Goal: Information Seeking & Learning: Check status

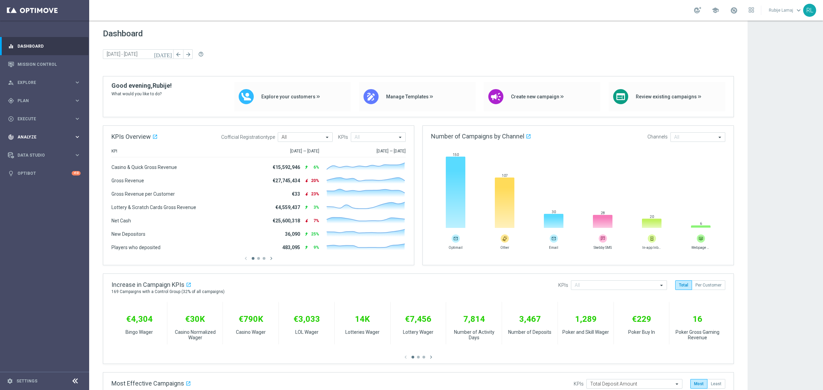
click at [40, 137] on span "Analyze" at bounding box center [45, 137] width 57 height 4
click at [38, 149] on link "Customer 360" at bounding box center [44, 150] width 53 height 5
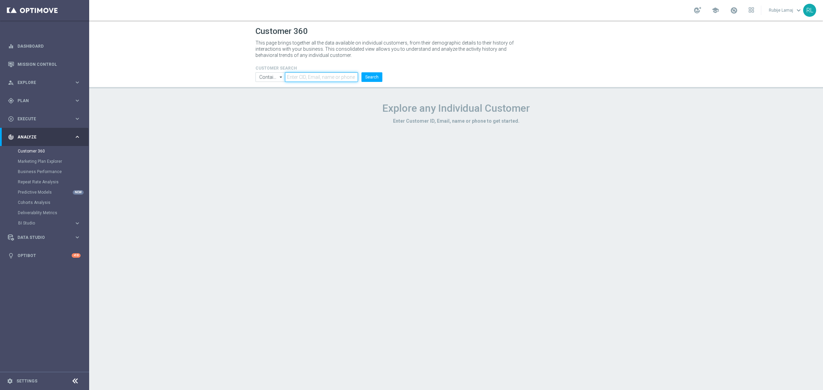
click at [303, 77] on input "text" at bounding box center [321, 77] width 73 height 10
paste input "7757927502526794"
click at [380, 76] on button "Search" at bounding box center [371, 77] width 21 height 10
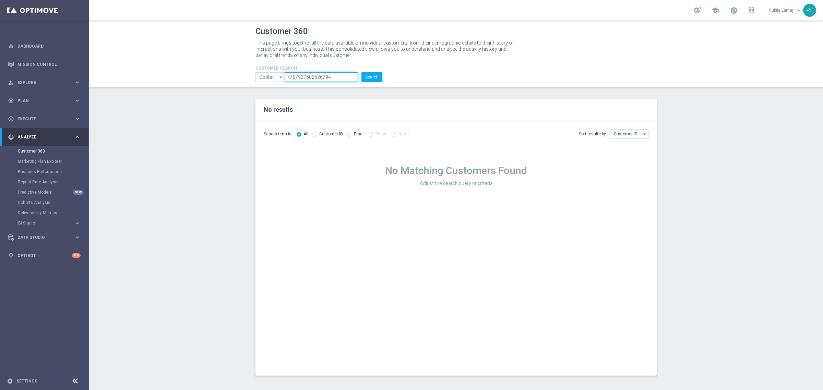
drag, startPoint x: 334, startPoint y: 77, endPoint x: 259, endPoint y: 78, distance: 74.4
click at [259, 78] on ul "Contains Contains arrow_drop_down Show Selected 0 of NaN Contains Equals" at bounding box center [319, 77] width 130 height 10
type input "6280799"
click at [370, 79] on button "Search" at bounding box center [371, 77] width 21 height 10
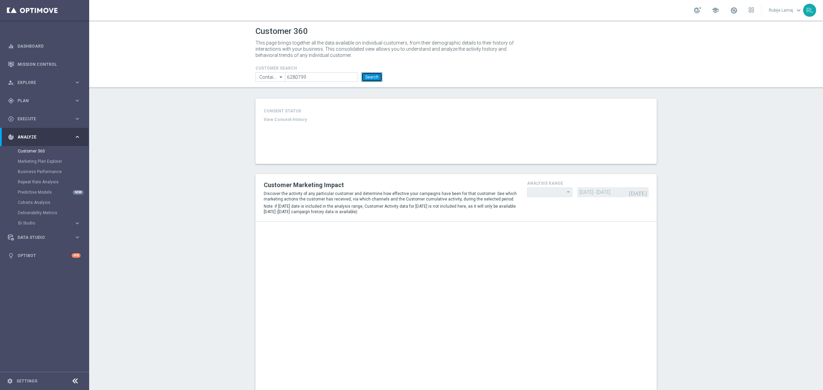
type input "Last 30 days"
type input "Total Deposit Amount"
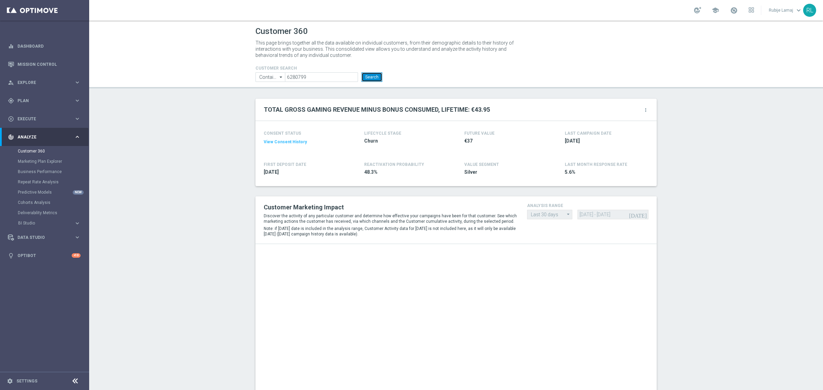
scroll to position [769, 0]
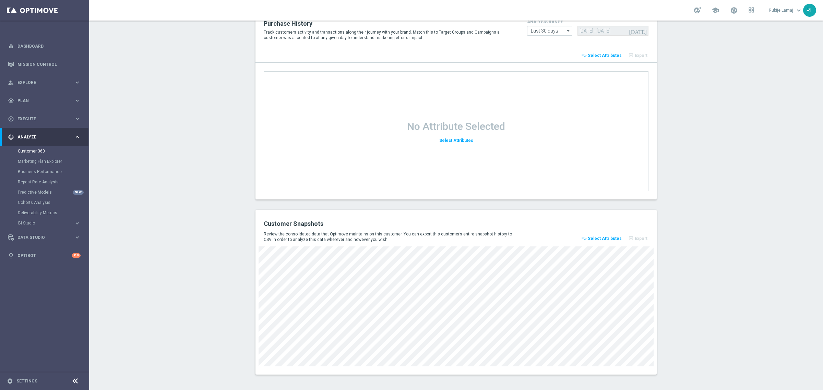
click at [602, 237] on span "Select Attributes" at bounding box center [605, 238] width 34 height 5
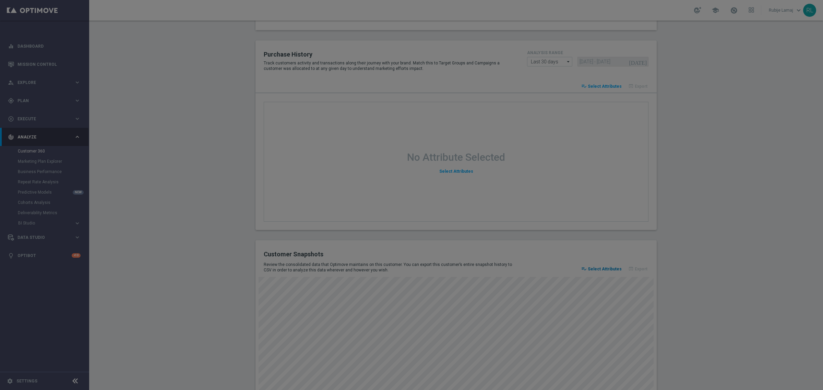
scroll to position [800, 0]
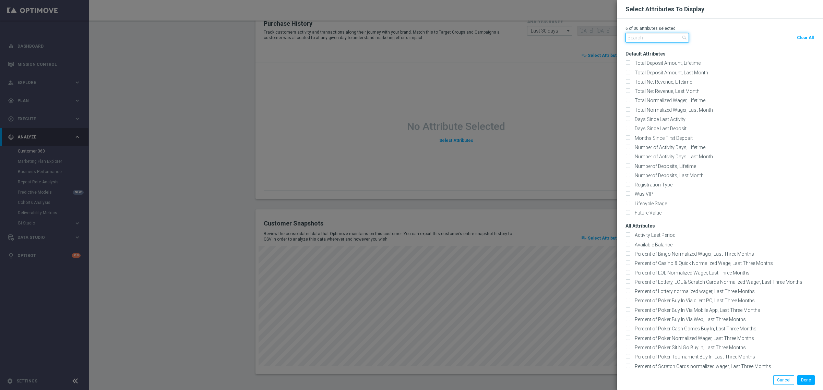
click at [647, 38] on input "text" at bounding box center [656, 38] width 63 height 10
click at [801, 41] on button "Clear All" at bounding box center [805, 38] width 19 height 10
checkbox input "false"
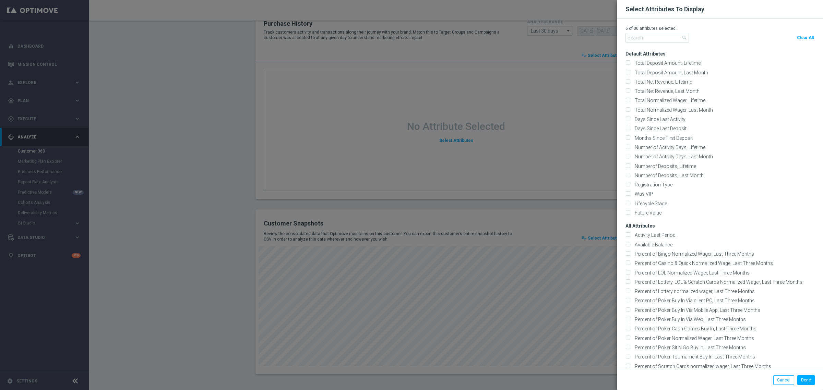
checkbox input "false"
click at [802, 40] on button "Clear All" at bounding box center [805, 38] width 19 height 10
click at [797, 35] on span "Clear All" at bounding box center [805, 37] width 17 height 5
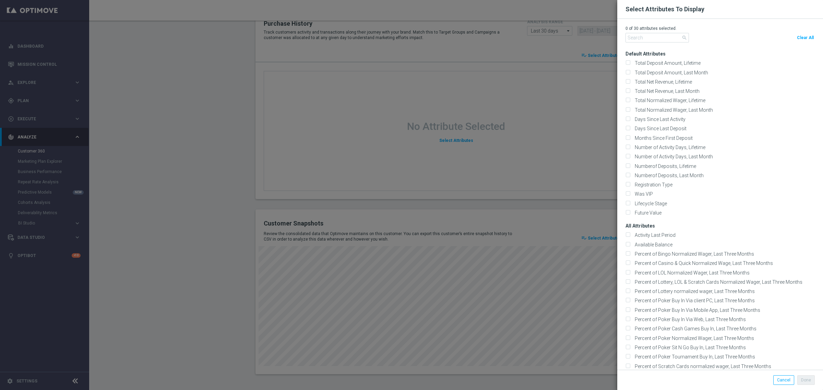
click at [801, 38] on span "Clear All" at bounding box center [805, 37] width 17 height 5
click at [652, 36] on input "text" at bounding box center [656, 38] width 63 height 10
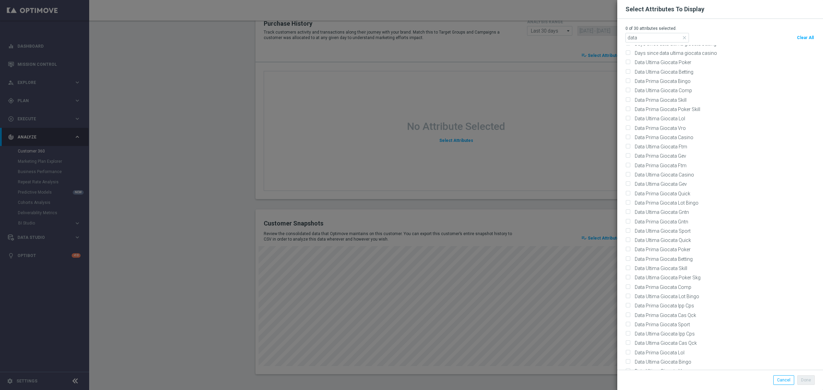
scroll to position [50, 0]
click at [638, 38] on input "data" at bounding box center [656, 38] width 63 height 10
drag, startPoint x: 638, startPoint y: 38, endPoint x: 609, endPoint y: 32, distance: 29.9
click at [609, 32] on modal-container "Select Attributes To Display 0 of 30 attributes selected. data close Clear All …" at bounding box center [411, 195] width 823 height 390
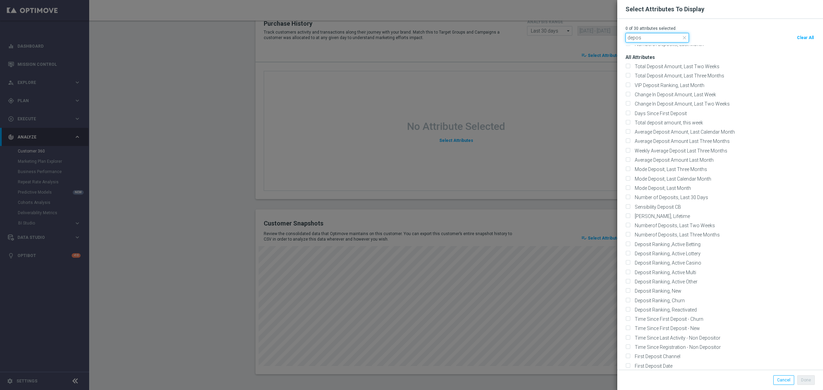
scroll to position [61, 0]
type input "dep"
click at [625, 369] on input "First Deposit Date" at bounding box center [627, 371] width 4 height 4
checkbox input "true"
click at [639, 37] on input "dep" at bounding box center [656, 38] width 63 height 10
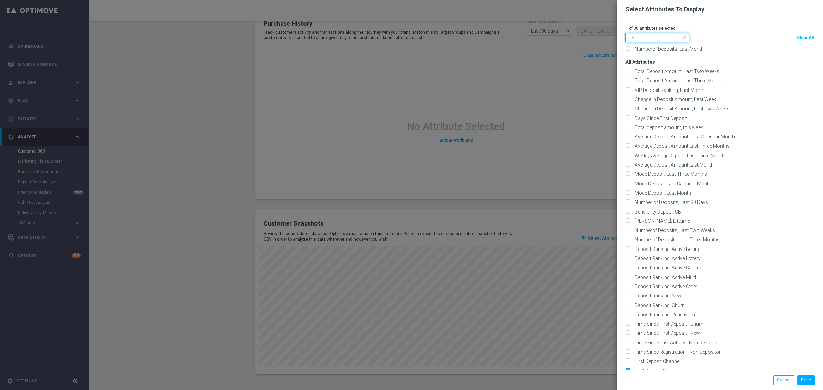
drag, startPoint x: 639, startPoint y: 38, endPoint x: 616, endPoint y: 33, distance: 24.3
click at [617, 33] on div "1 of 30 attributes selected. dep close Clear All Default Attributes Total Depos…" at bounding box center [720, 194] width 206 height 351
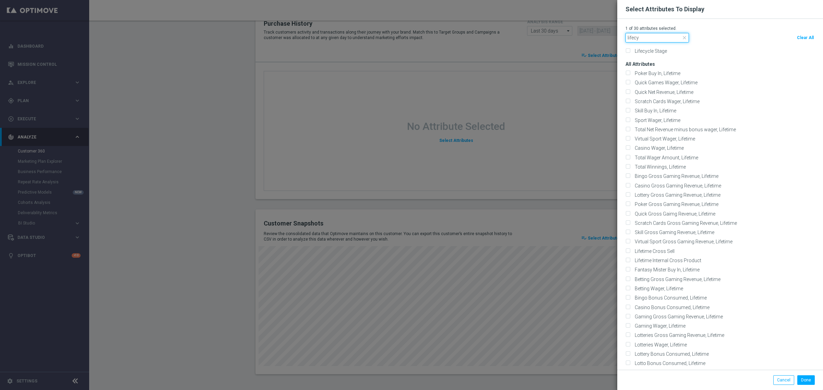
scroll to position [0, 0]
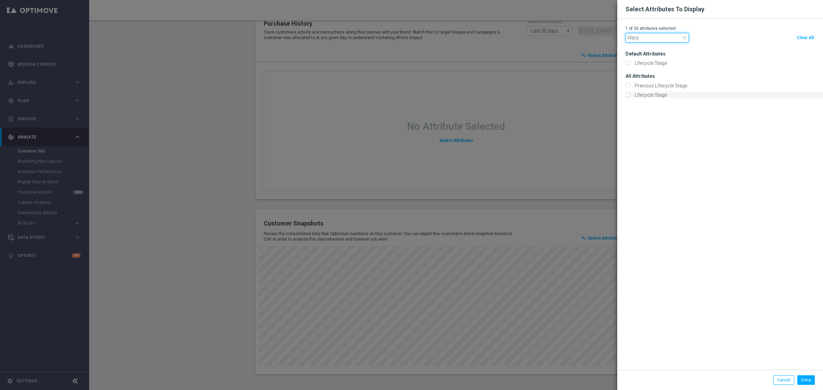
type input "lifecy"
click at [625, 95] on input "Lifecycle Stage" at bounding box center [627, 95] width 4 height 4
checkbox input "true"
drag, startPoint x: 623, startPoint y: 84, endPoint x: 713, endPoint y: 189, distance: 138.3
click at [625, 84] on input "Previous Lifecycle Stage" at bounding box center [627, 86] width 4 height 4
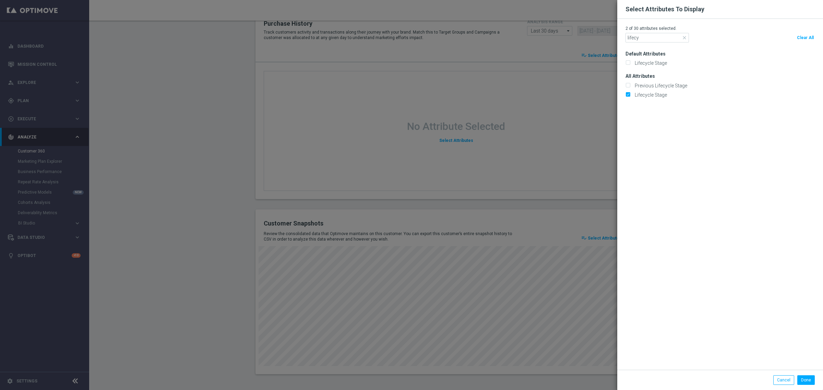
checkbox input "true"
click at [797, 381] on button "Done" at bounding box center [805, 380] width 17 height 10
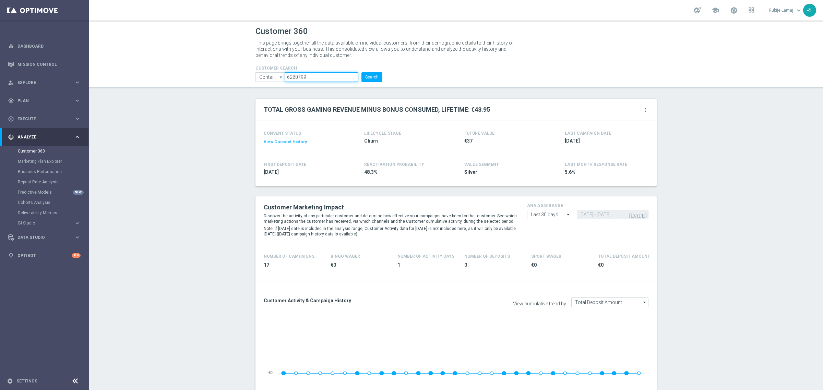
drag, startPoint x: 309, startPoint y: 76, endPoint x: 278, endPoint y: 72, distance: 31.1
click at [278, 72] on ul "Contains Contains arrow_drop_down Show Selected 0 of NaN Contains Equals" at bounding box center [319, 77] width 130 height 10
